Goal: Find specific page/section

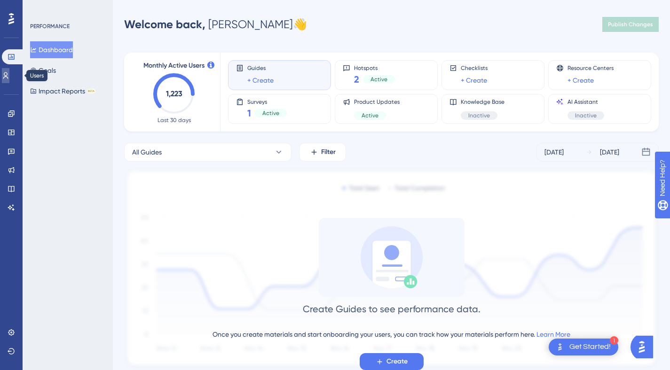
click at [9, 74] on icon at bounding box center [6, 76] width 8 height 8
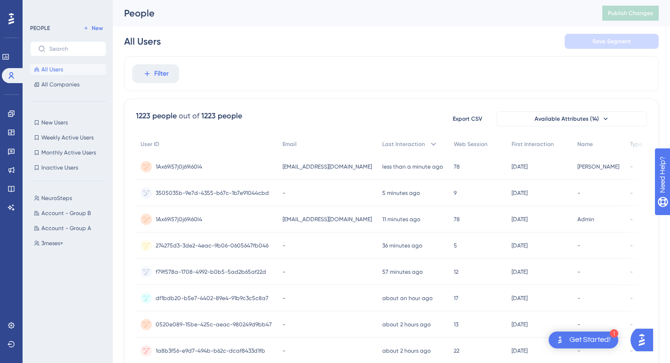
click at [288, 218] on span "[EMAIL_ADDRESS][DOMAIN_NAME]" at bounding box center [327, 220] width 89 height 8
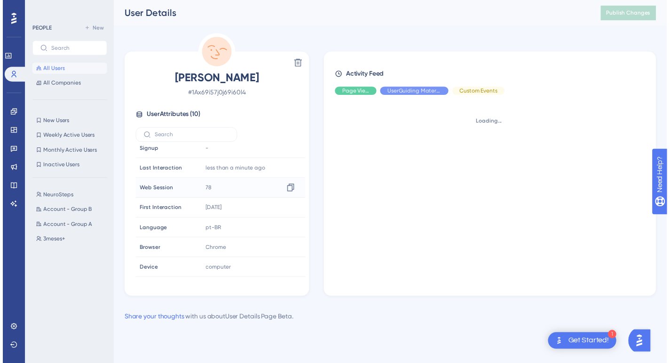
scroll to position [64, 0]
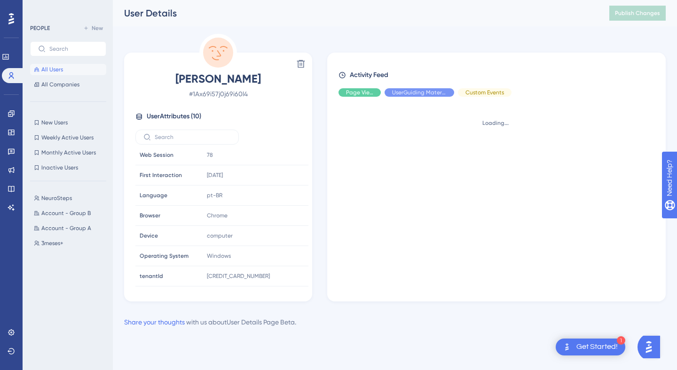
click at [49, 68] on span "All Users" at bounding box center [52, 70] width 22 height 8
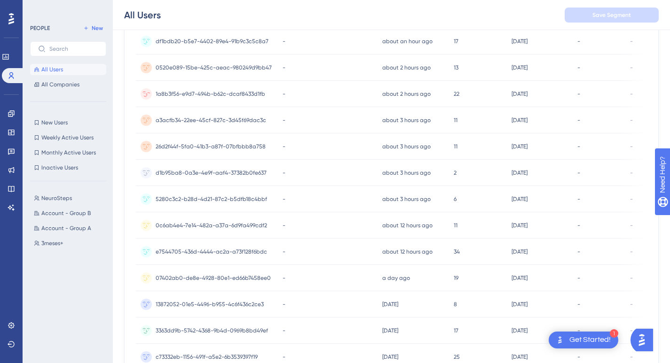
scroll to position [379, 0]
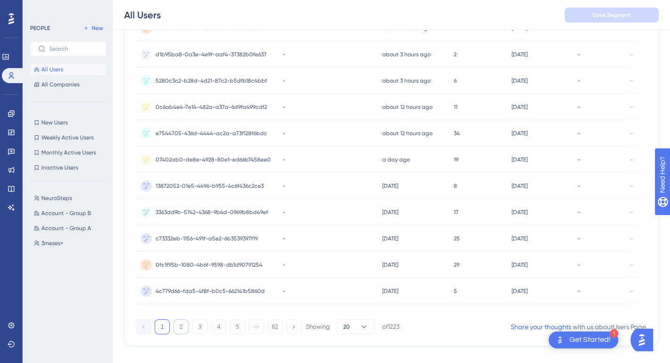
click at [183, 325] on button "2" at bounding box center [180, 327] width 15 height 15
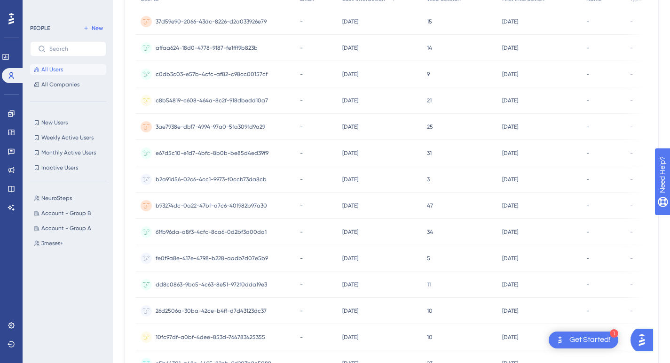
scroll to position [396, 0]
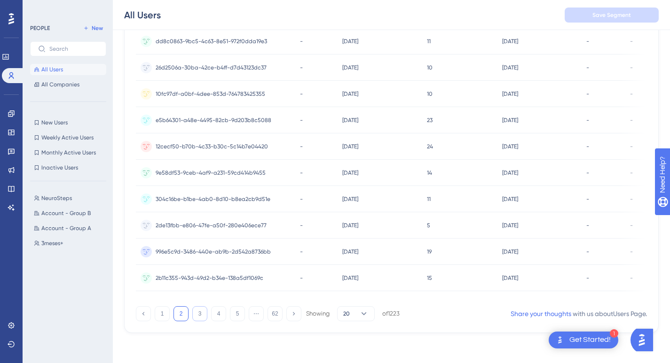
click at [198, 317] on button "3" at bounding box center [199, 313] width 15 height 15
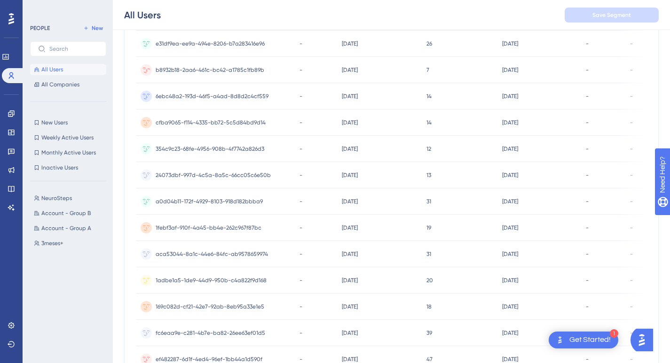
scroll to position [0, 0]
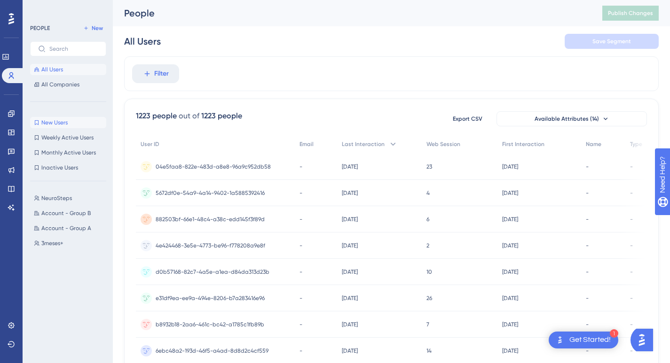
click at [80, 122] on button "New Users New Users" at bounding box center [68, 122] width 76 height 11
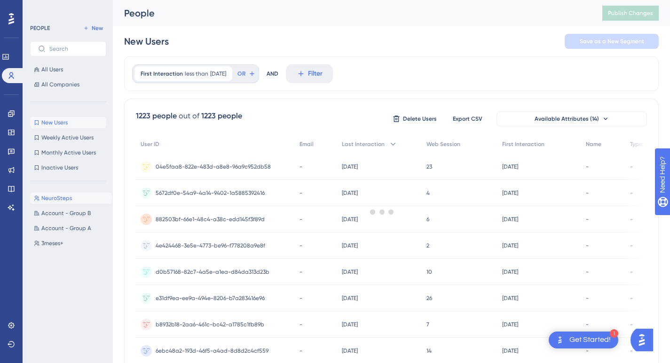
click at [72, 197] on button "NeuroSteps NeuroSteps" at bounding box center [71, 198] width 82 height 11
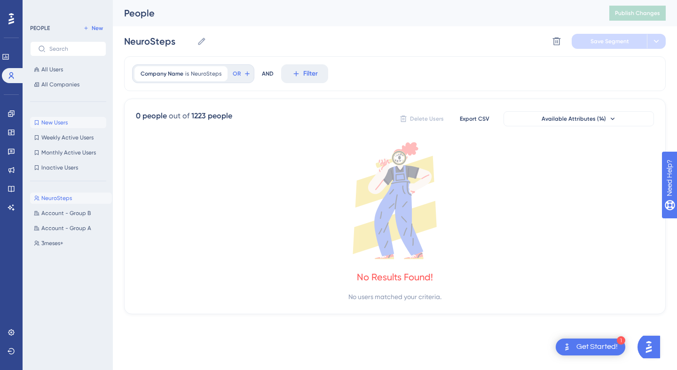
click at [71, 122] on button "New Users New Users" at bounding box center [68, 122] width 76 height 11
